Goal: Information Seeking & Learning: Learn about a topic

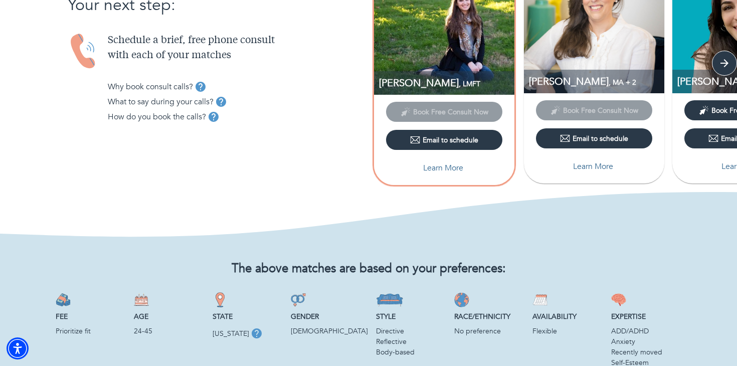
scroll to position [63, 0]
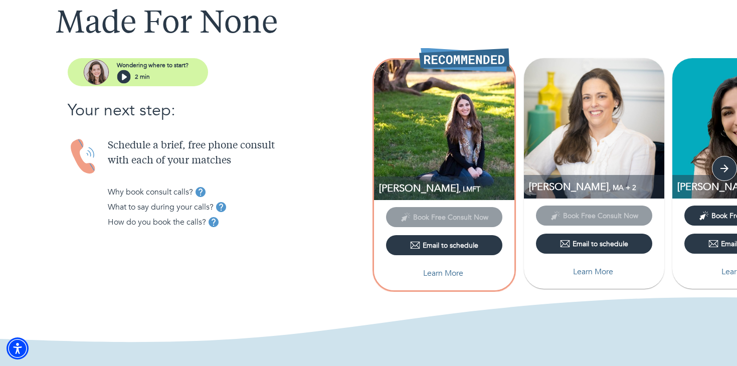
click at [439, 272] on p "Learn More" at bounding box center [443, 273] width 40 height 12
select select "6"
select select "2"
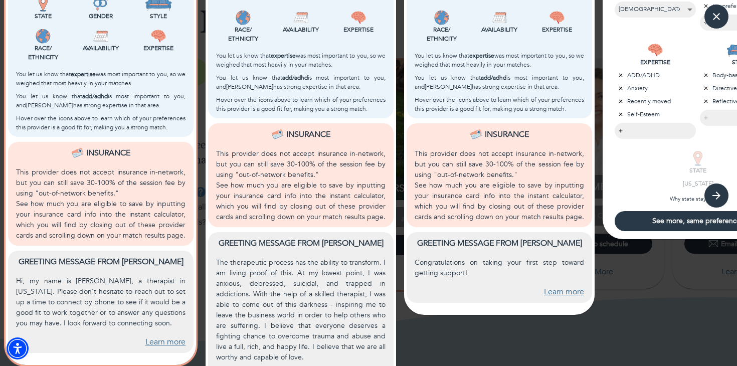
scroll to position [347, 0]
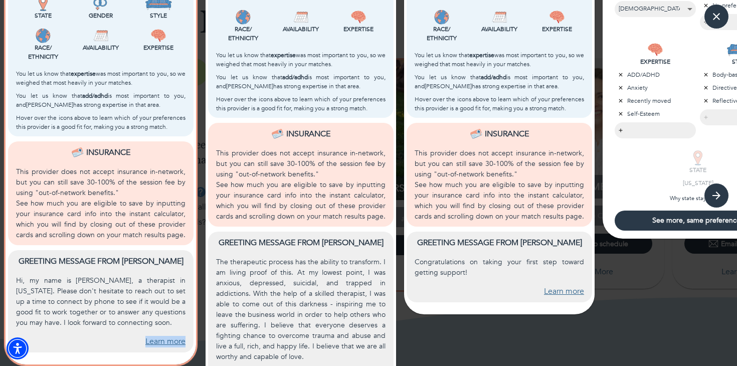
click at [152, 344] on link "Learn more" at bounding box center [165, 342] width 40 height 12
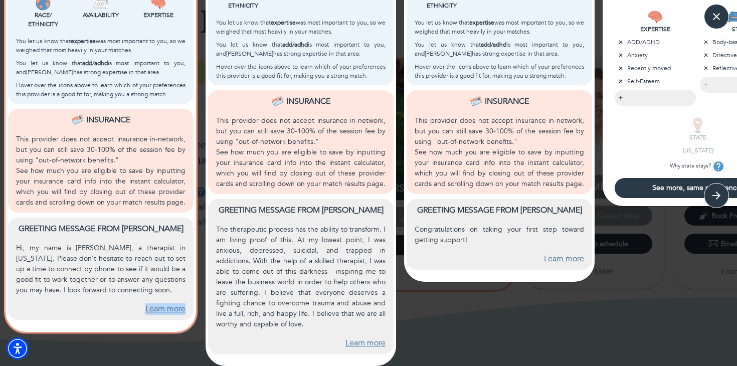
scroll to position [379, 0]
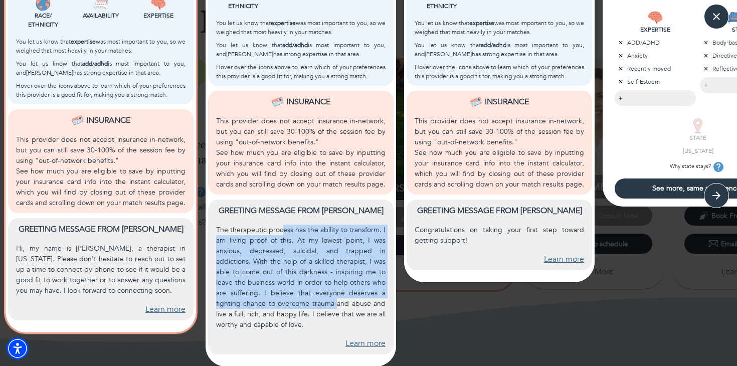
drag, startPoint x: 281, startPoint y: 230, endPoint x: 337, endPoint y: 300, distance: 90.0
click at [337, 300] on p "The therapeutic process has the ability to transform. I am living proof of this…" at bounding box center [300, 277] width 169 height 105
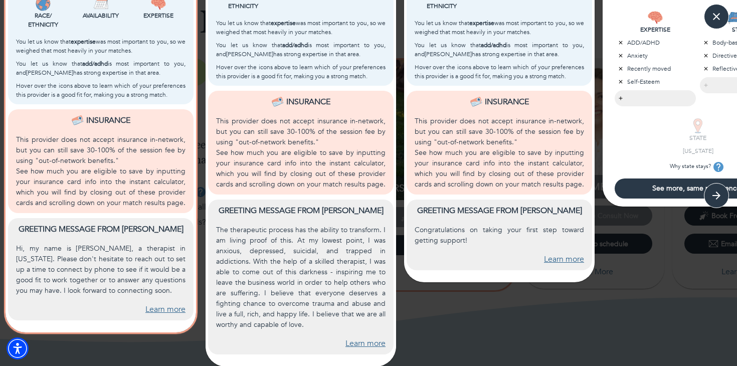
click at [356, 347] on link "Learn more" at bounding box center [365, 344] width 40 height 12
click at [565, 259] on link "Learn more" at bounding box center [564, 260] width 40 height 12
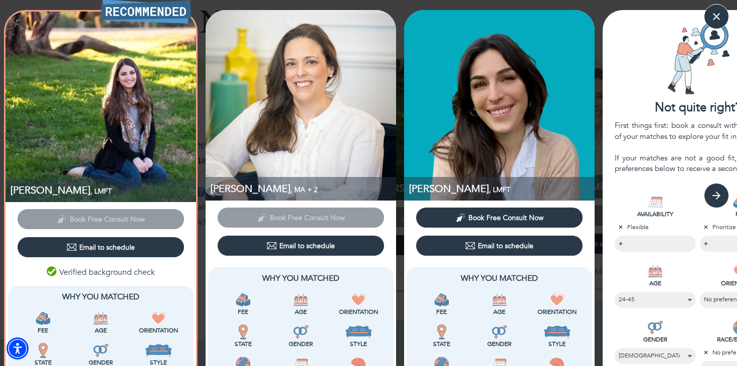
scroll to position [0, 0]
click at [722, 201] on icon "button" at bounding box center [716, 195] width 15 height 15
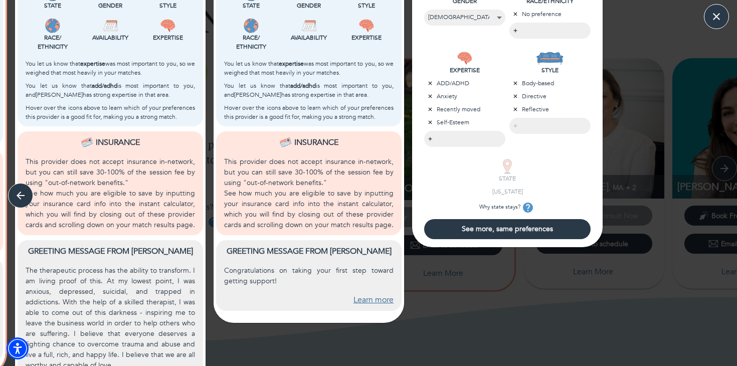
scroll to position [339, 0]
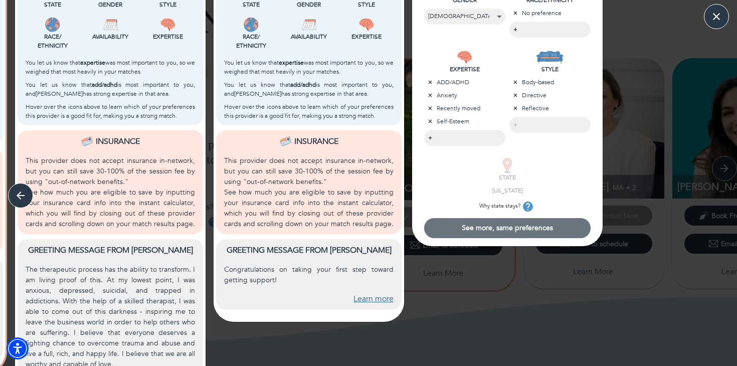
click at [480, 227] on span "See more, same preferences" at bounding box center [507, 228] width 158 height 10
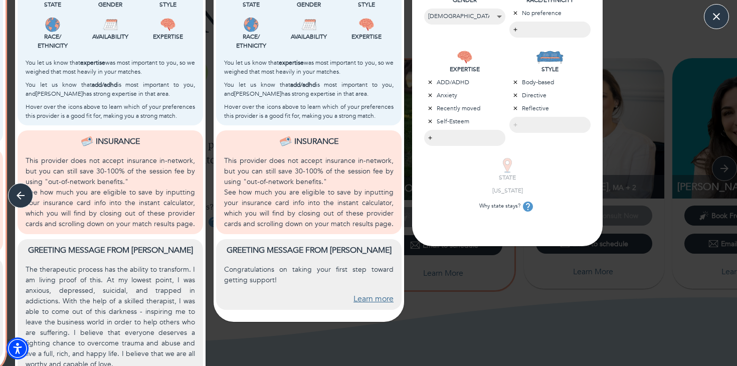
scroll to position [0, 0]
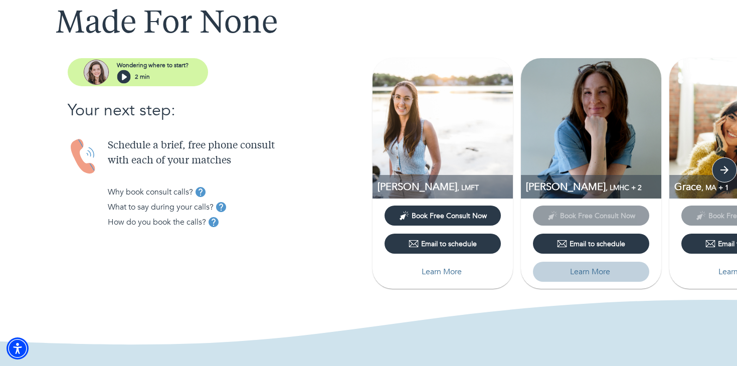
click at [601, 275] on p "Learn More" at bounding box center [590, 272] width 40 height 12
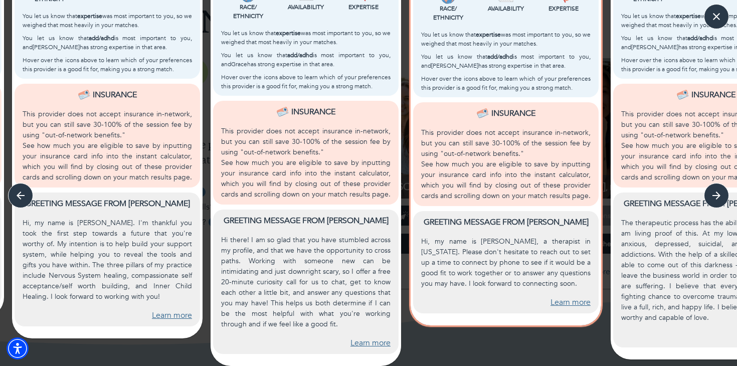
scroll to position [386, 0]
click at [164, 316] on link "Learn more" at bounding box center [172, 316] width 40 height 12
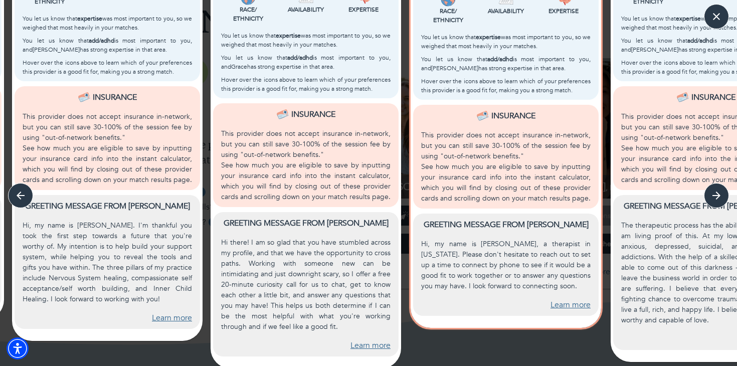
scroll to position [384, 0]
click at [366, 342] on link "Learn more" at bounding box center [370, 345] width 40 height 12
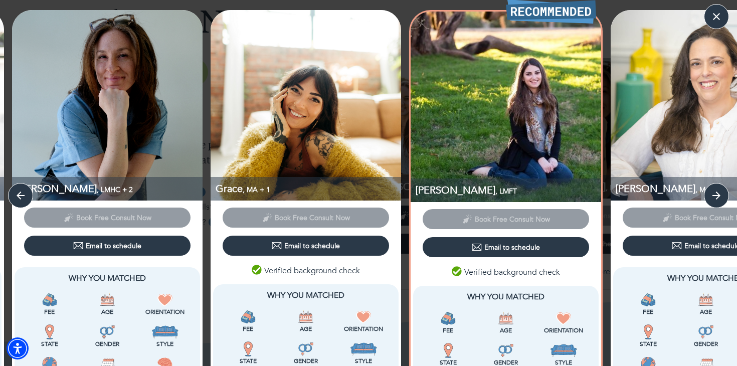
scroll to position [0, 0]
click at [715, 194] on icon "button" at bounding box center [716, 195] width 15 height 15
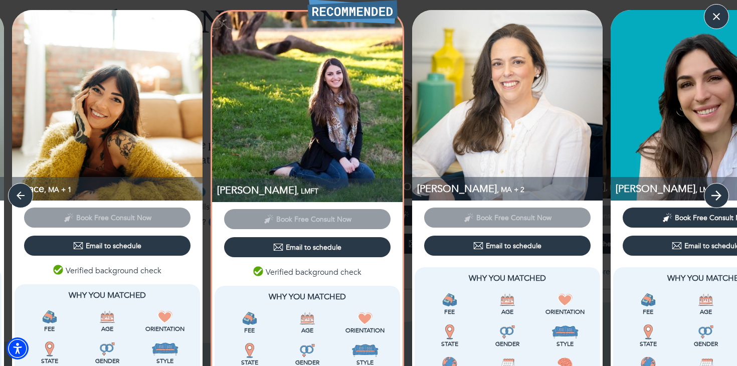
click at [715, 194] on icon "button" at bounding box center [716, 195] width 15 height 15
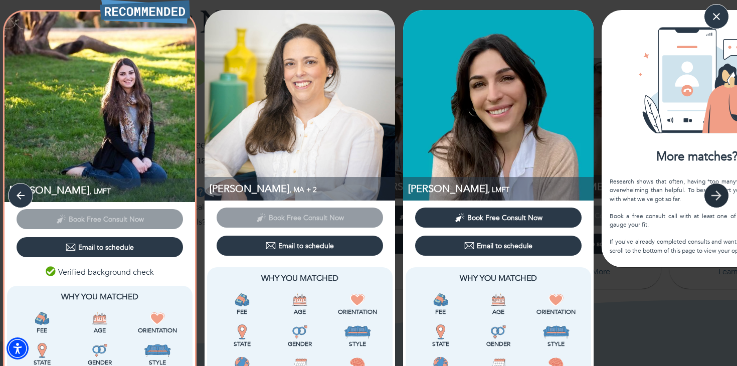
click at [718, 204] on button "button" at bounding box center [716, 195] width 25 height 25
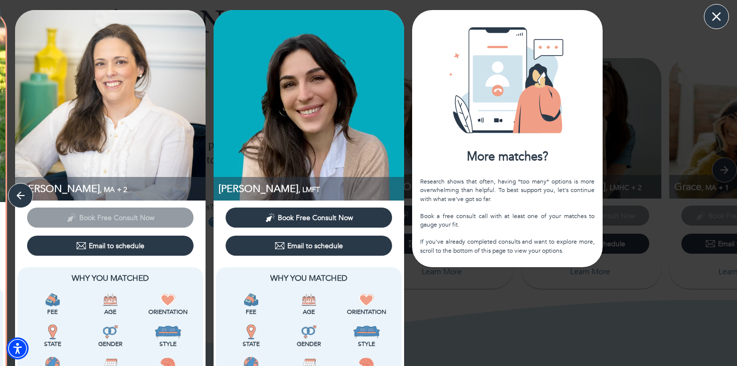
click at [716, 17] on icon "button" at bounding box center [716, 16] width 9 height 9
